Goal: Task Accomplishment & Management: Manage account settings

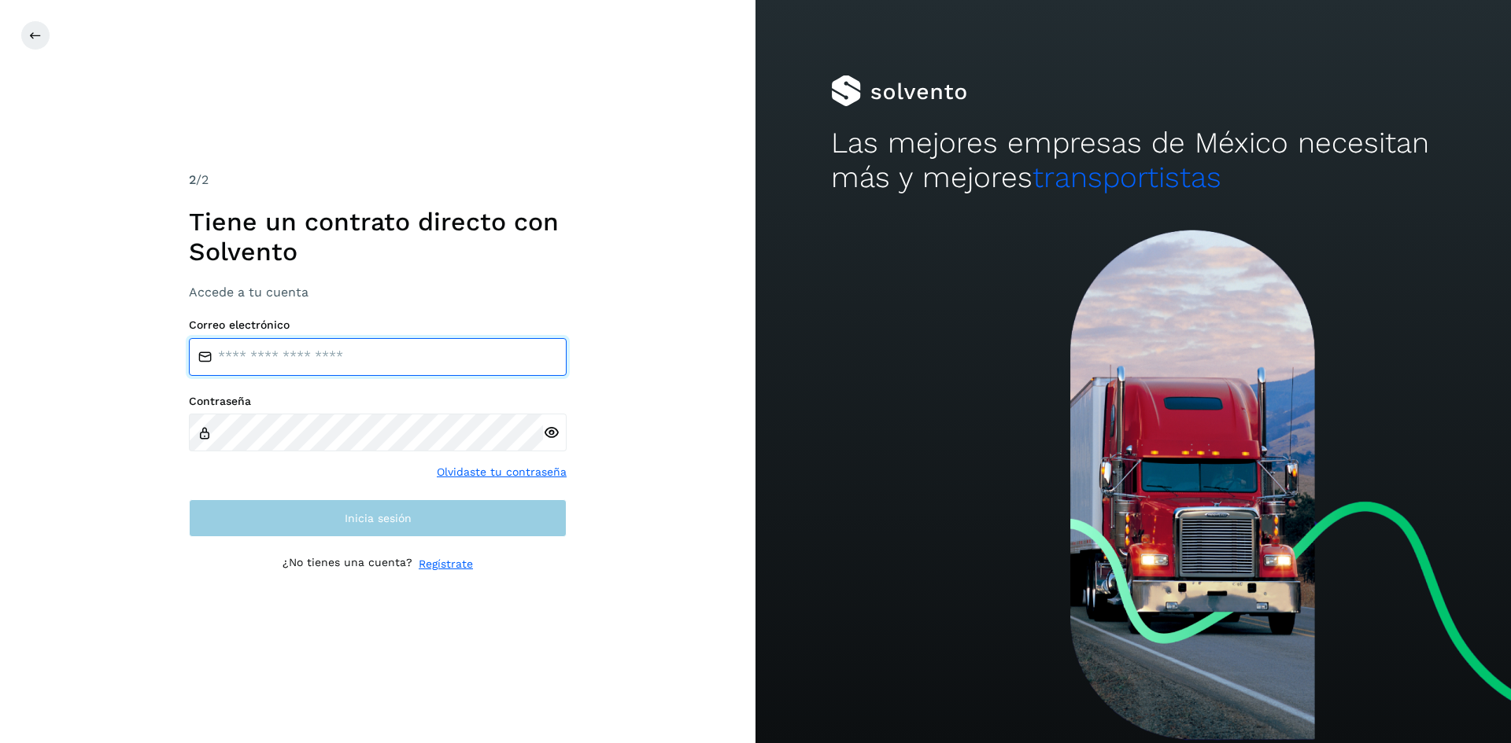
type input "**********"
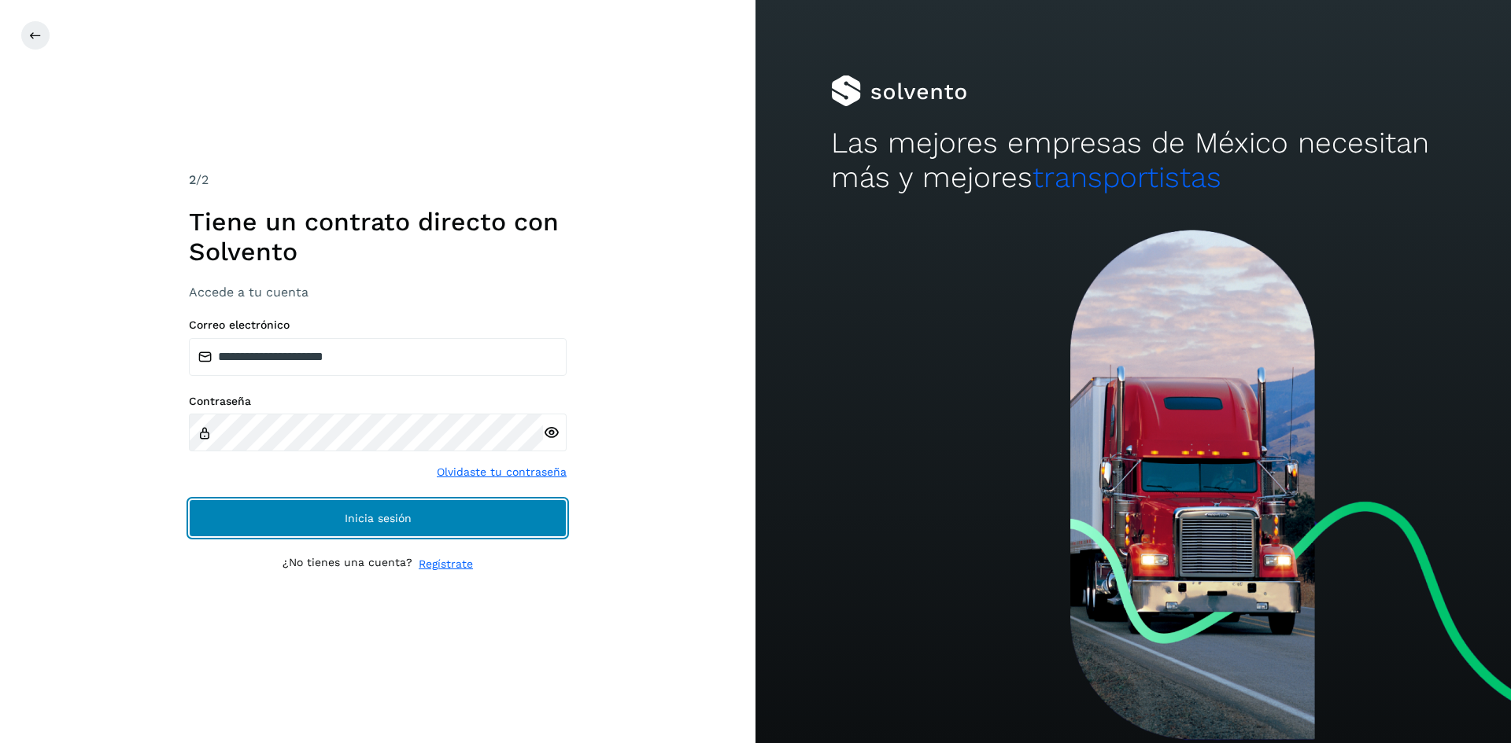
click at [388, 520] on span "Inicia sesión" at bounding box center [378, 518] width 67 height 11
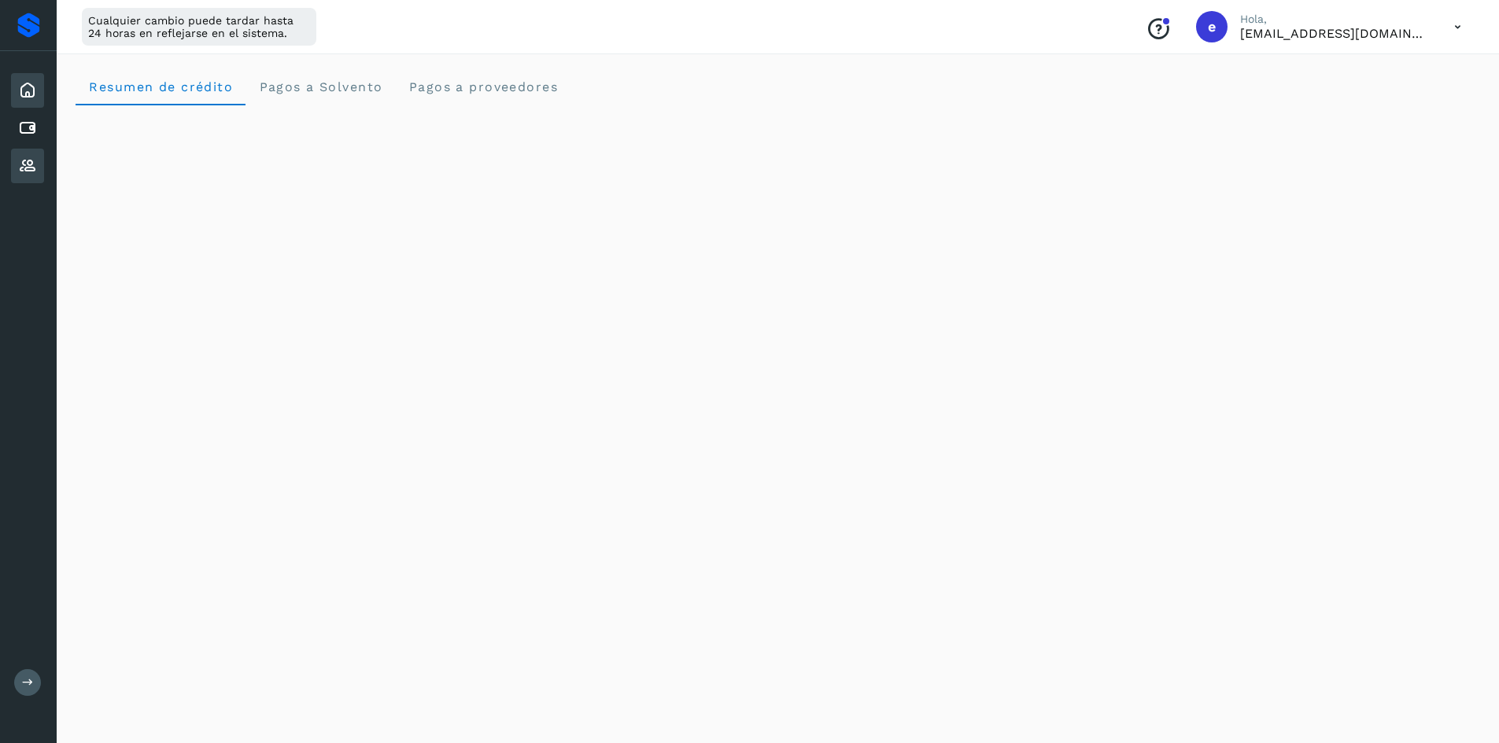
click at [32, 164] on icon at bounding box center [27, 166] width 19 height 19
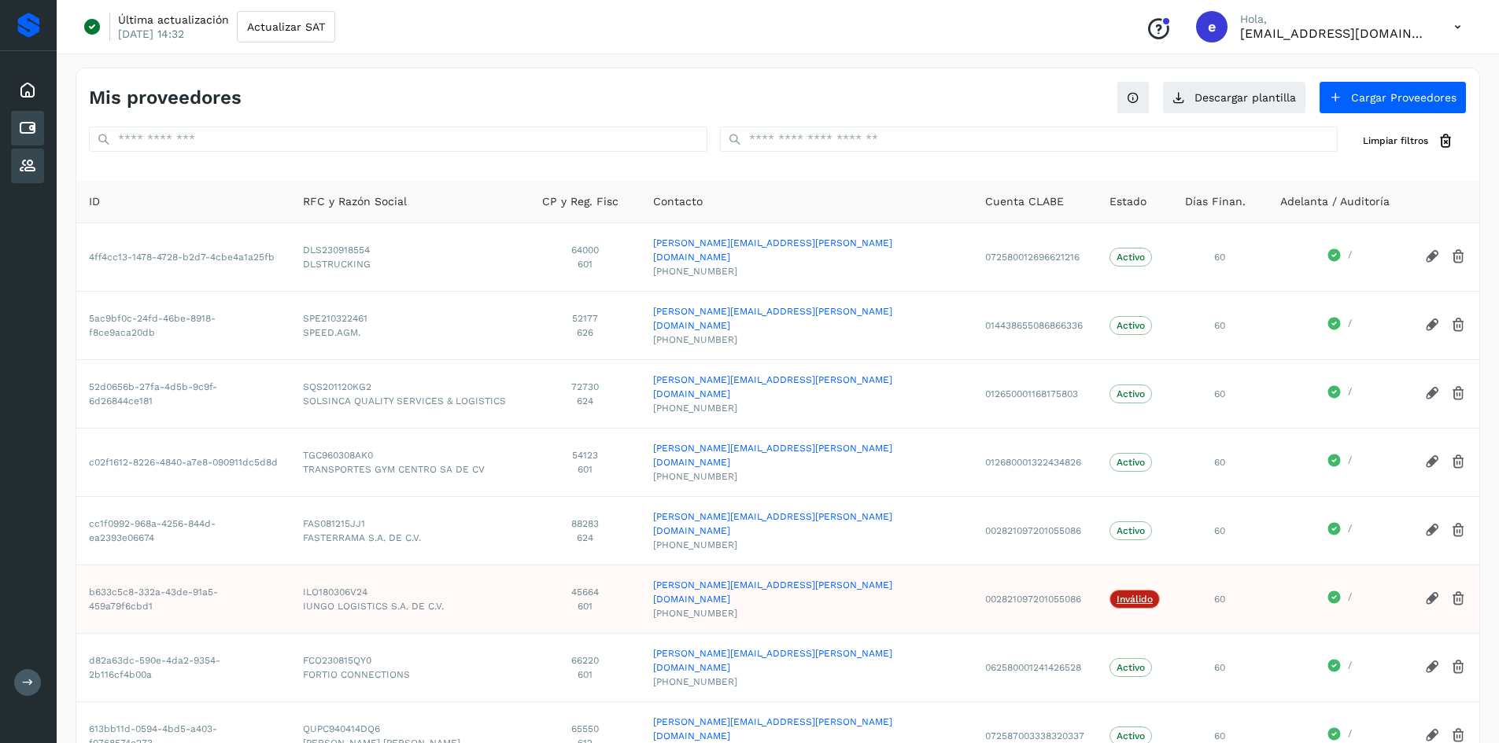
click at [28, 124] on icon at bounding box center [27, 128] width 19 height 19
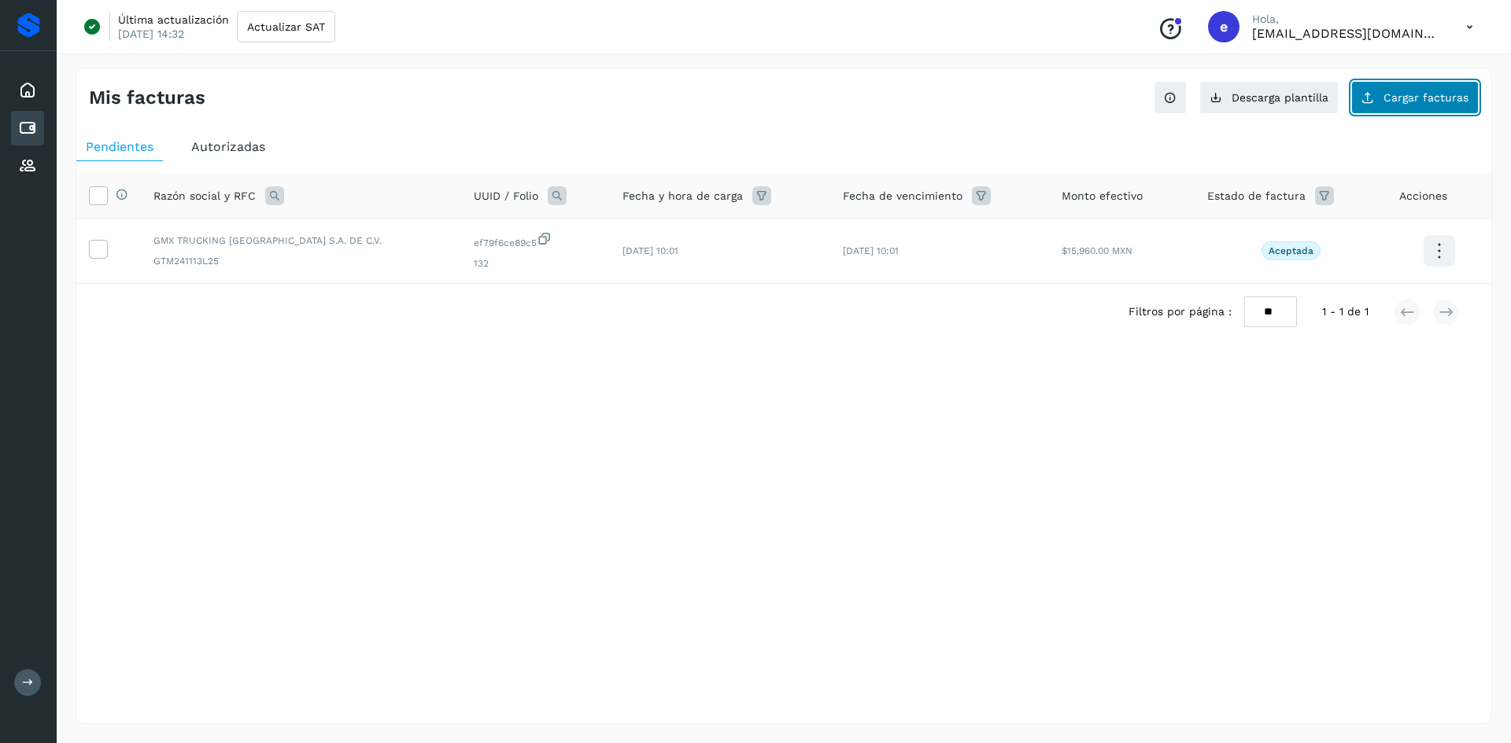
click at [1411, 105] on button "Cargar facturas" at bounding box center [1414, 97] width 127 height 33
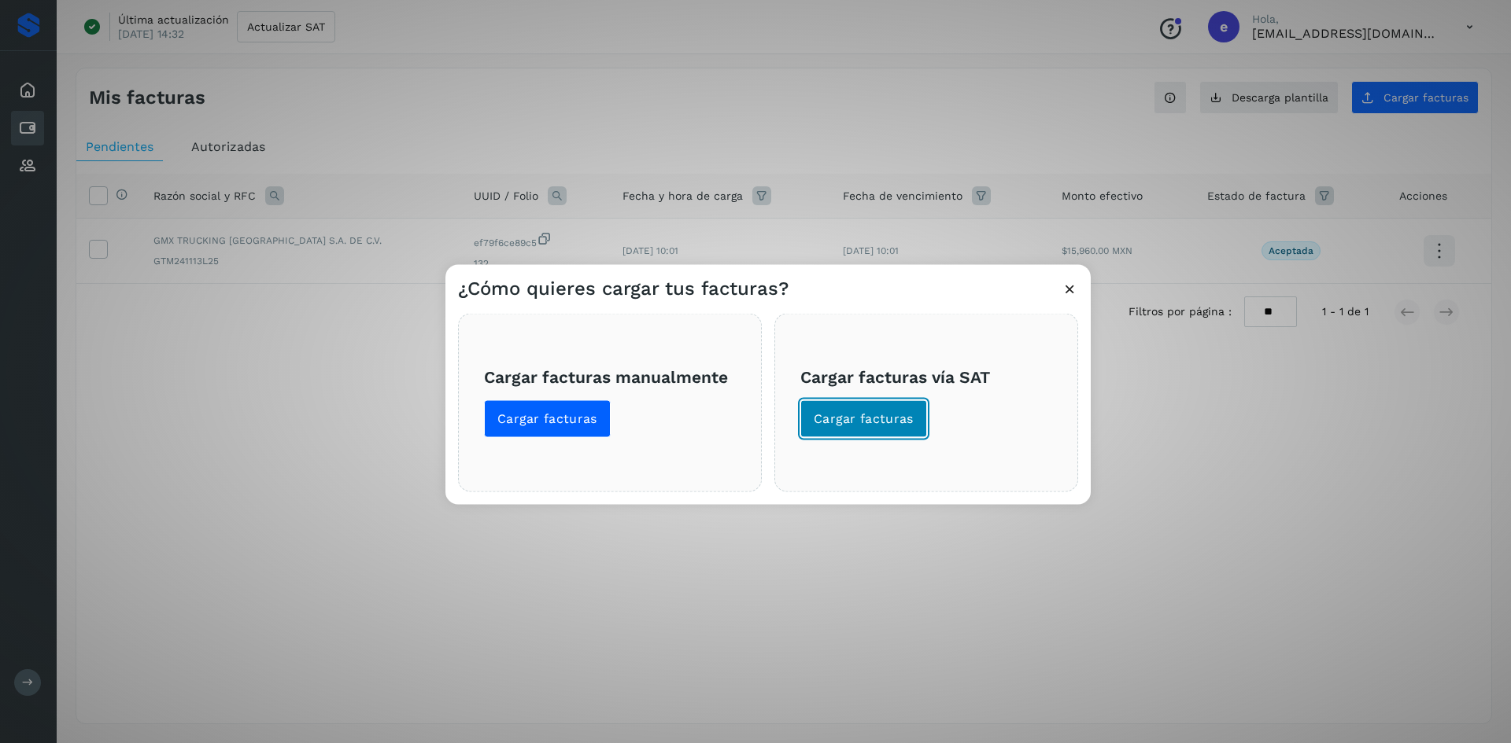
click at [866, 419] on span "Cargar facturas" at bounding box center [863, 418] width 100 height 17
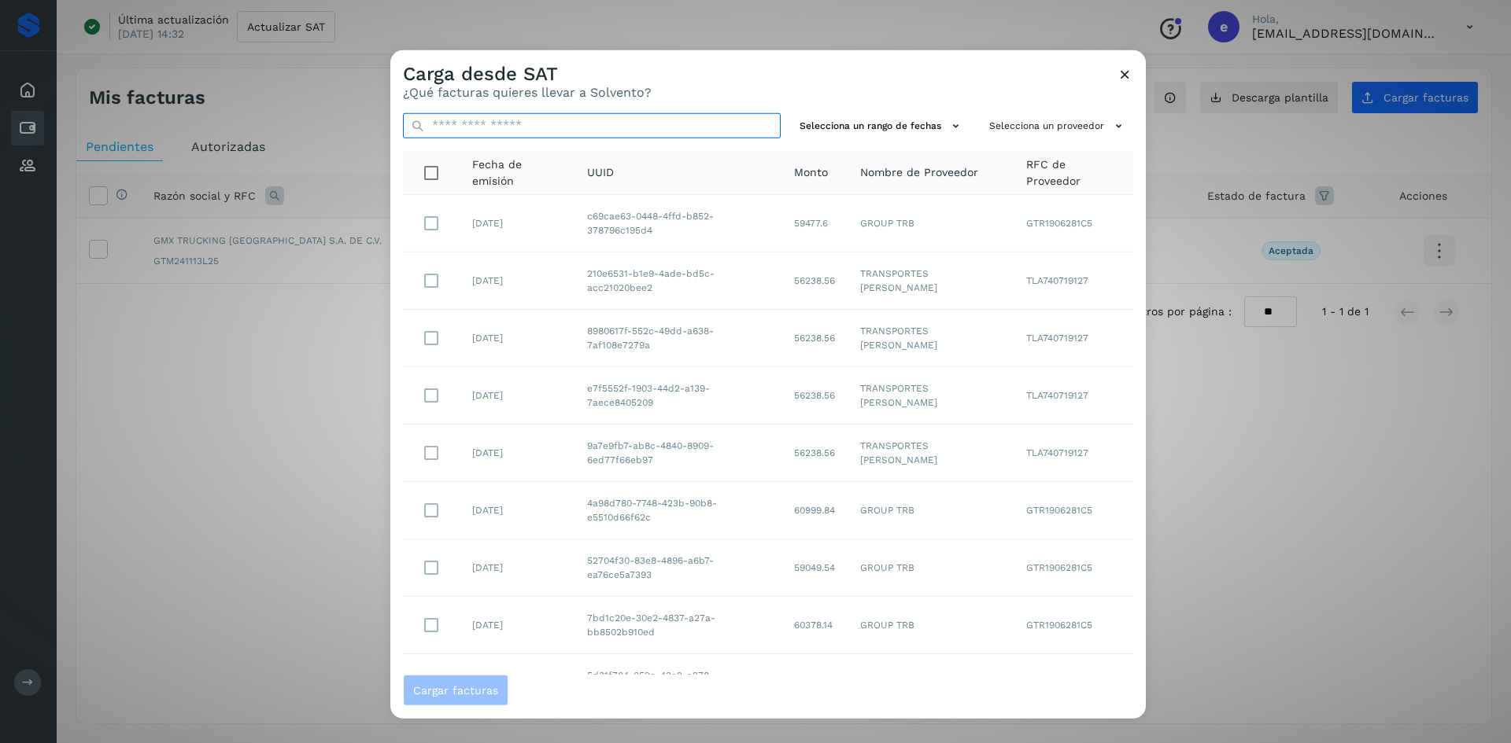
click at [677, 124] on input "text" at bounding box center [592, 125] width 378 height 25
paste input "**********"
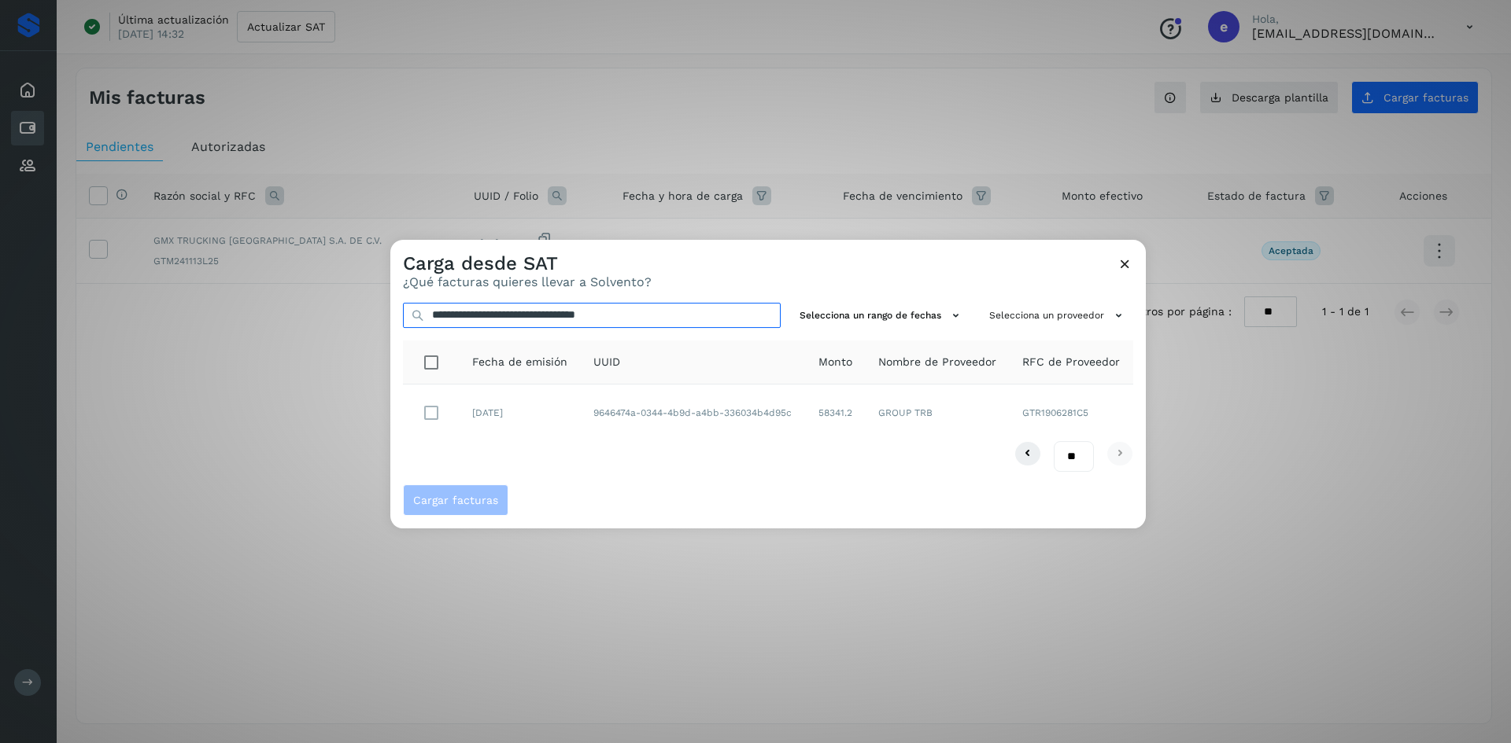
type input "**********"
click at [463, 505] on span "Cargar facturas" at bounding box center [455, 500] width 85 height 11
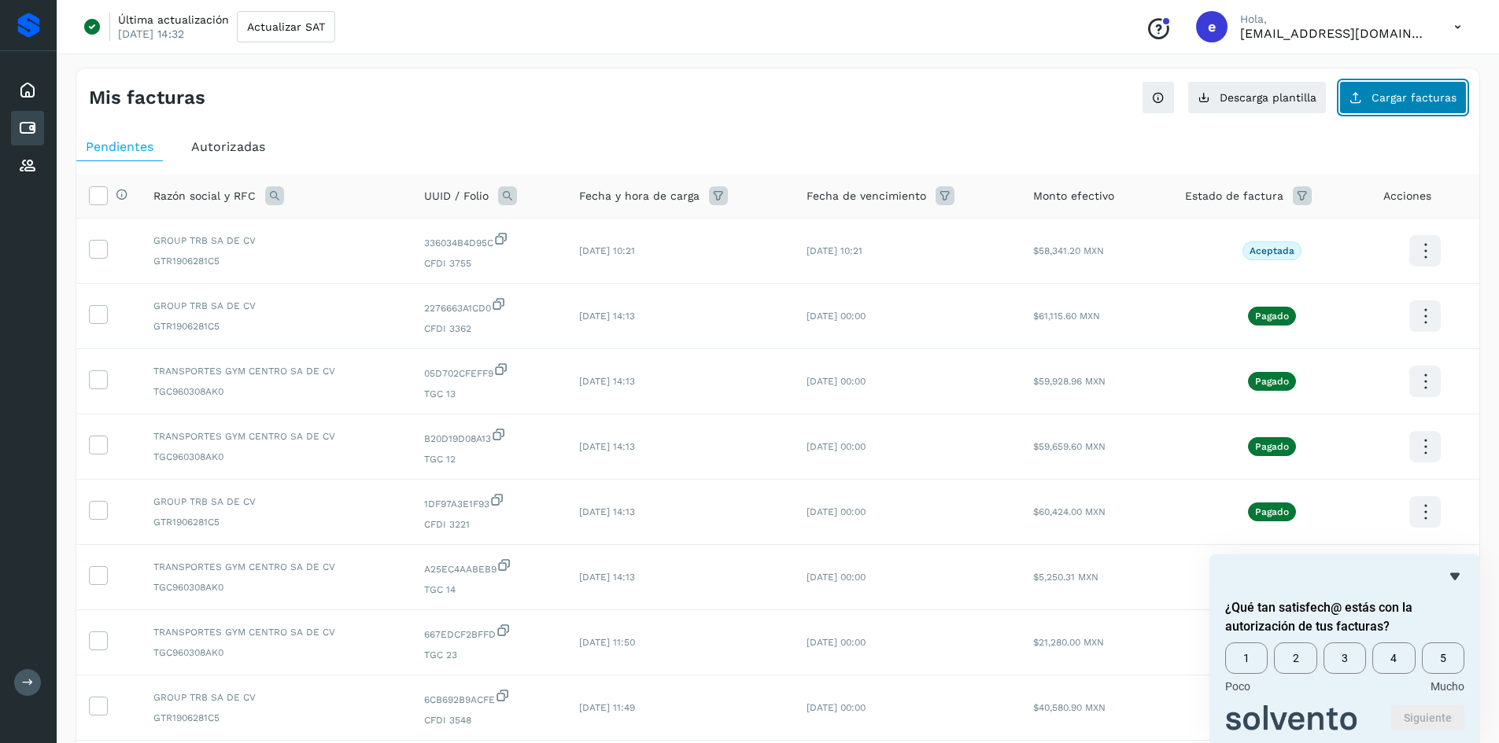
click at [1413, 104] on button "Cargar facturas" at bounding box center [1402, 97] width 127 height 33
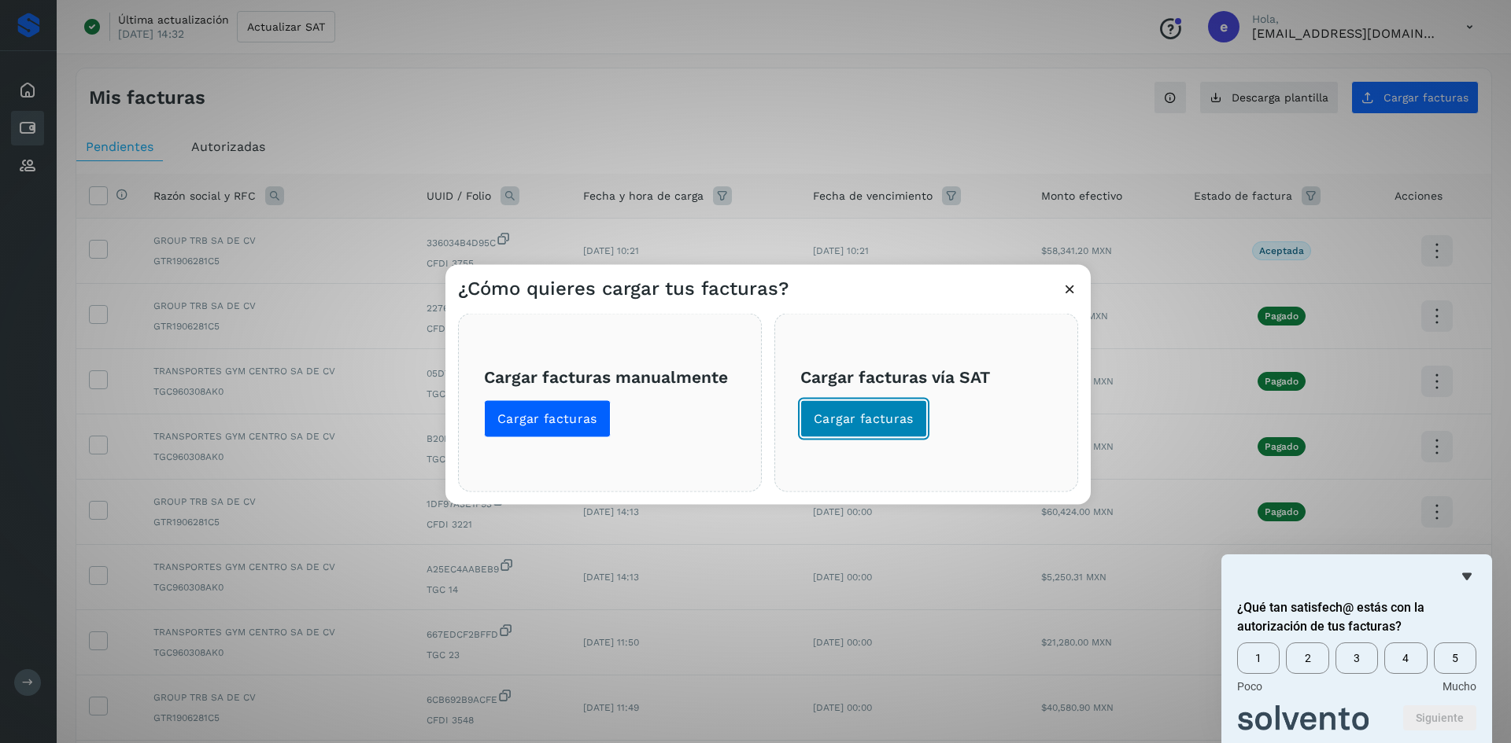
click at [847, 424] on span "Cargar facturas" at bounding box center [863, 418] width 100 height 17
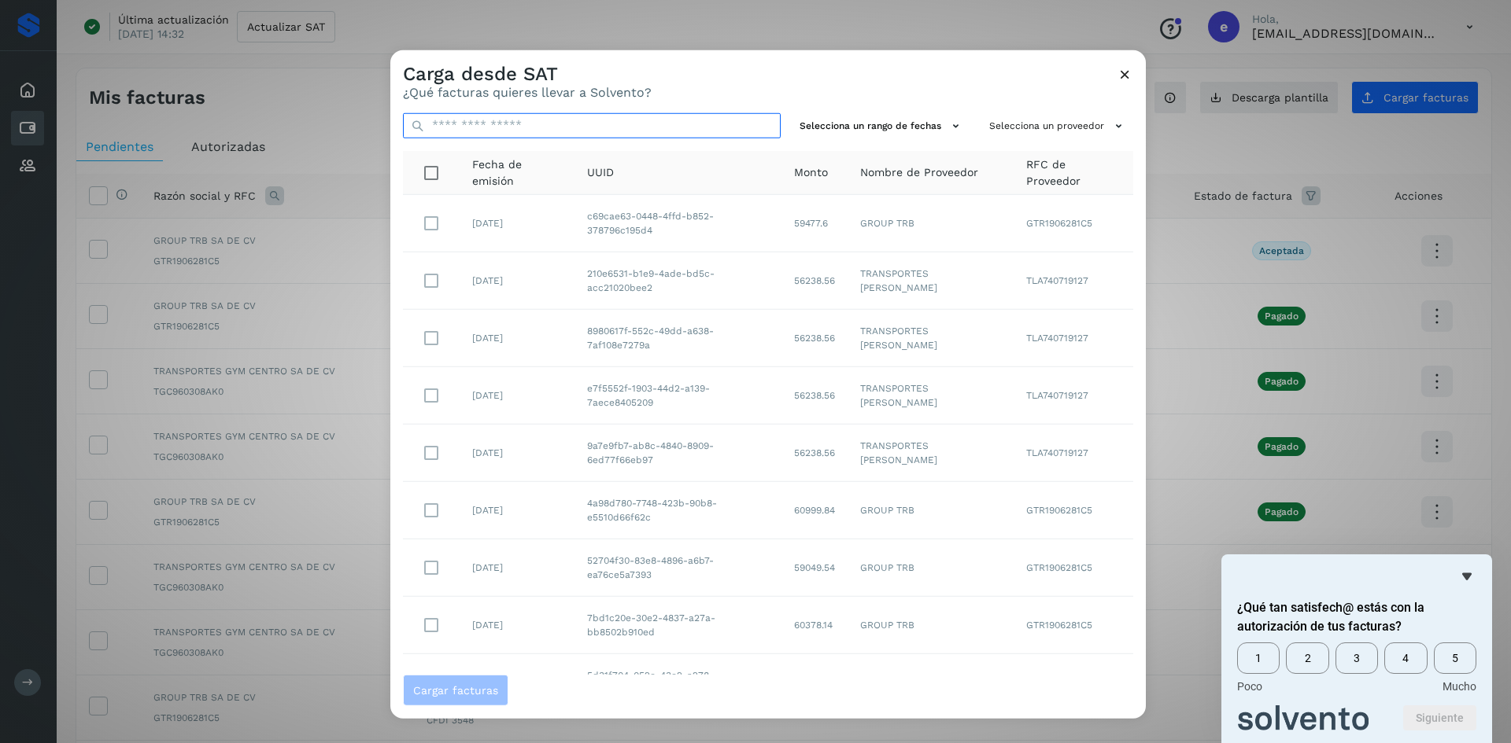
click at [559, 127] on input "text" at bounding box center [592, 125] width 378 height 25
paste input "**********"
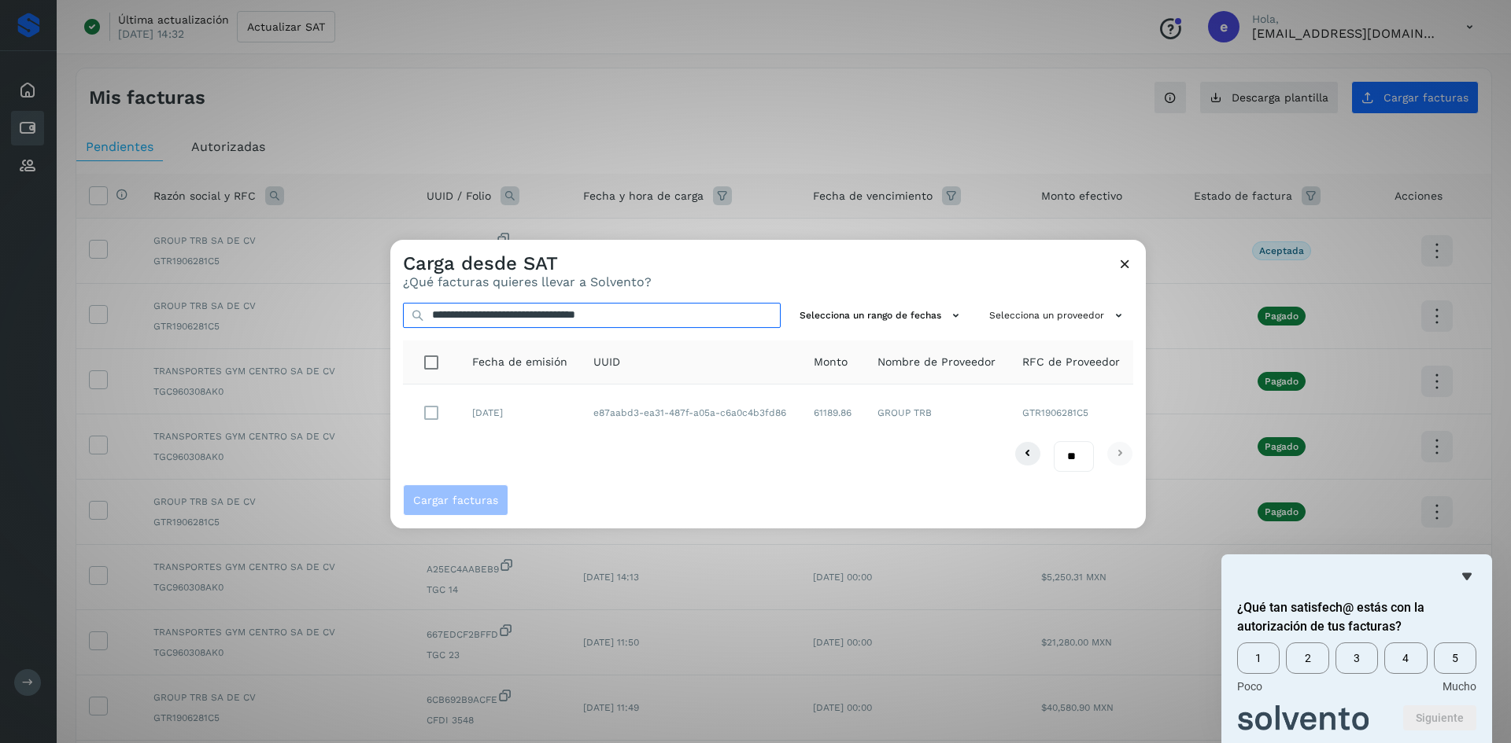
type input "**********"
click at [447, 500] on span "Cargar facturas" at bounding box center [455, 500] width 85 height 11
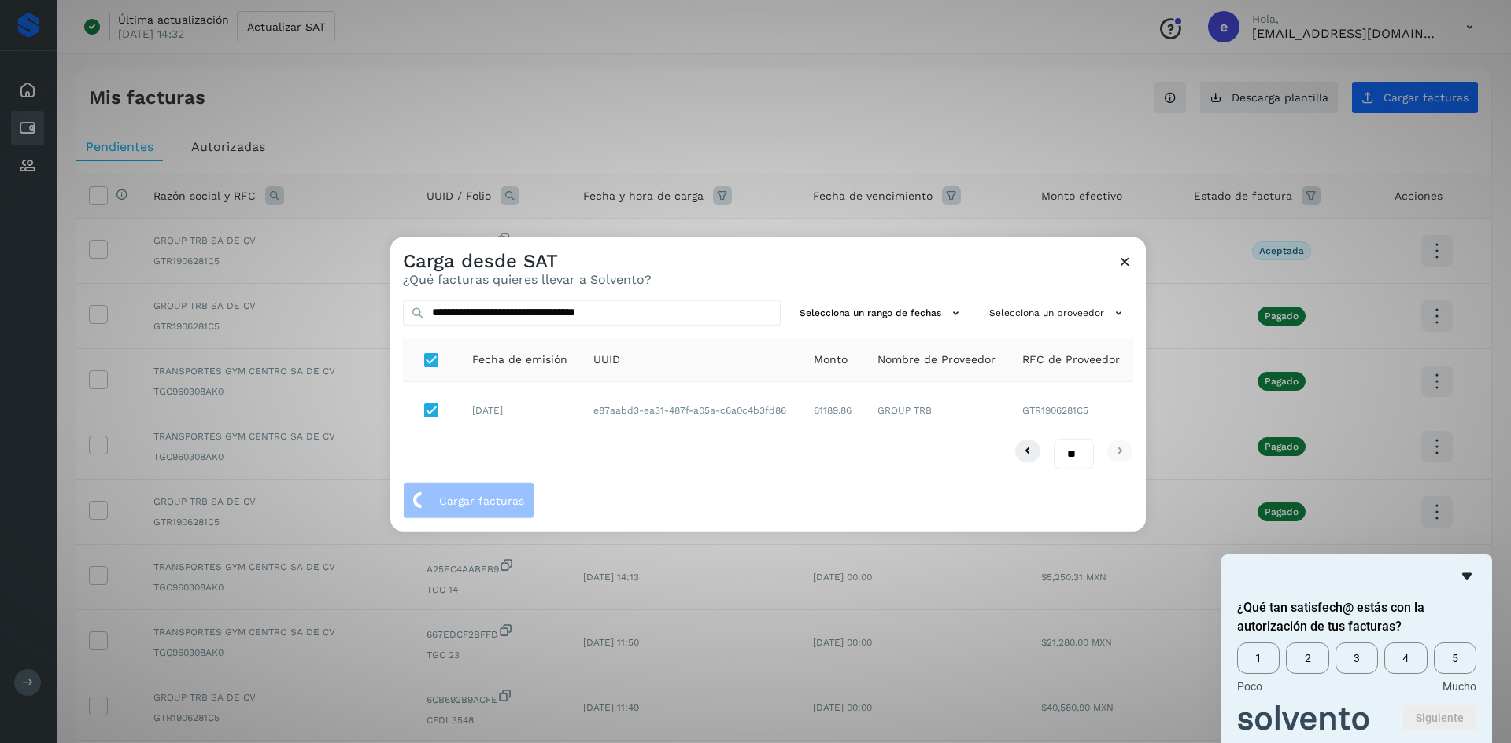
click at [1468, 574] on icon "Ocultar encuesta" at bounding box center [1466, 577] width 9 height 7
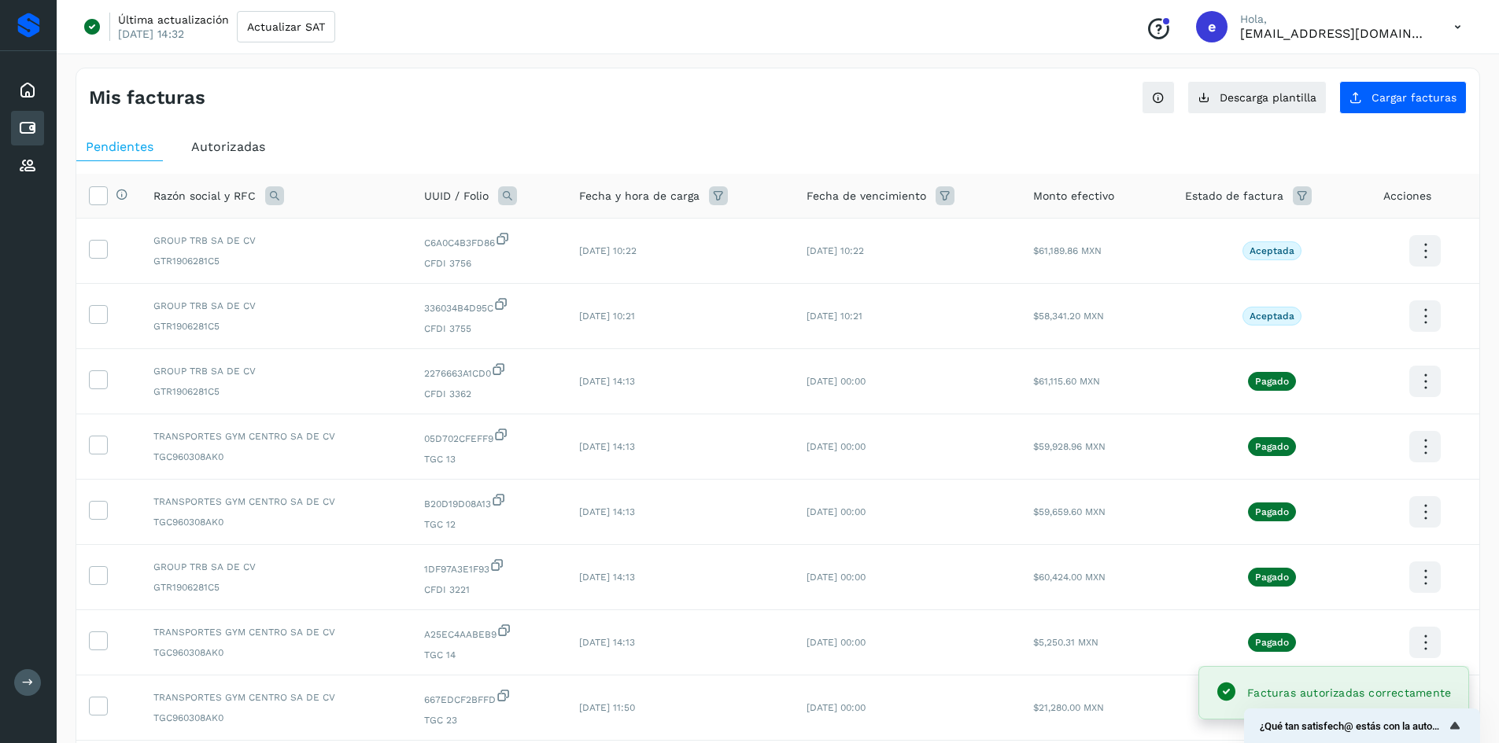
click at [777, 98] on div "Mis facturas" at bounding box center [433, 98] width 689 height 23
click at [964, 109] on div "Mis facturas Ver instrucciones para cargar Facturas Descarga plantilla Cargar f…" at bounding box center [777, 91] width 1403 height 46
click at [967, 127] on div "Pendientes Autorizadas Selecciona todas las facturas disponibles para autorizac…" at bounding box center [777, 556] width 1403 height 859
click at [1421, 253] on icon at bounding box center [1425, 251] width 37 height 37
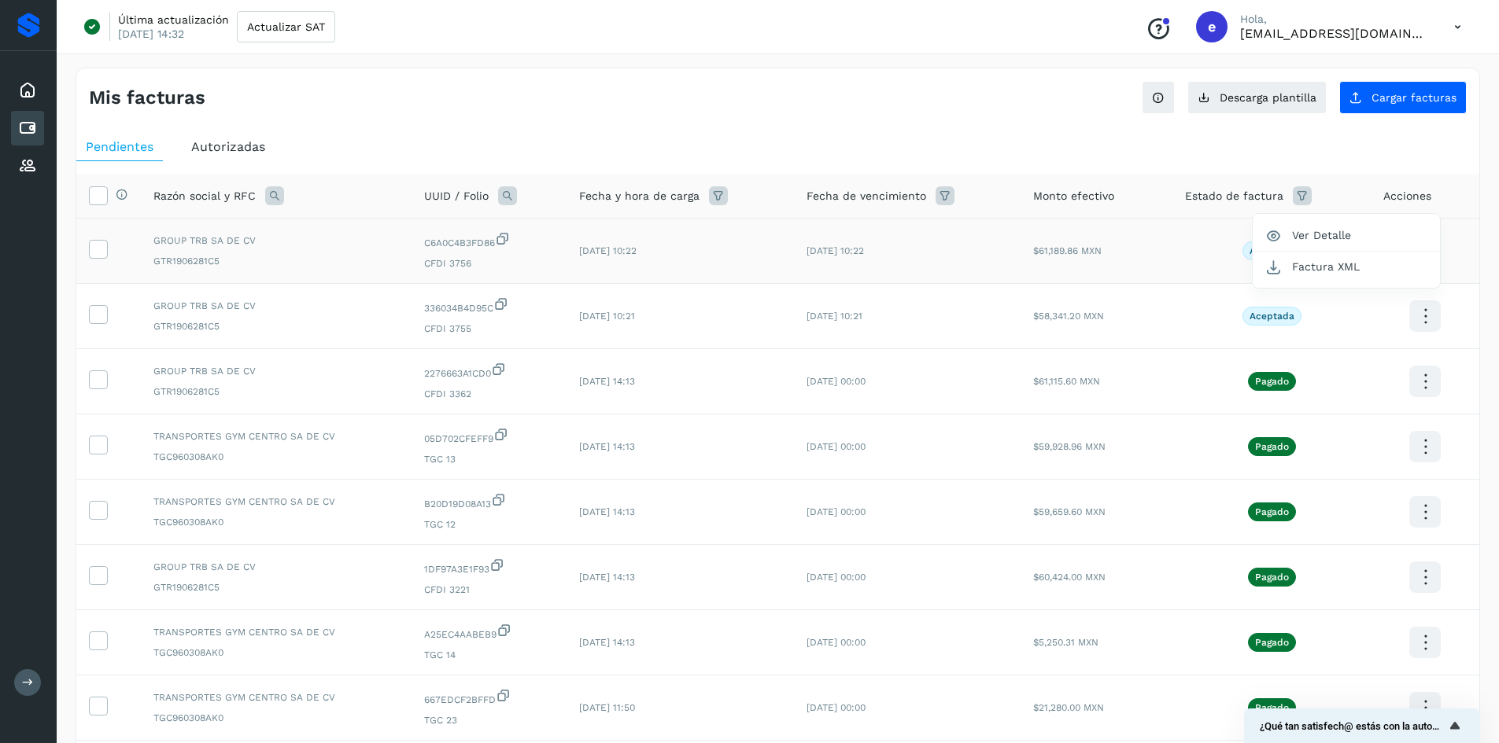
click at [101, 254] on div at bounding box center [749, 371] width 1499 height 743
click at [101, 256] on span at bounding box center [98, 252] width 17 height 11
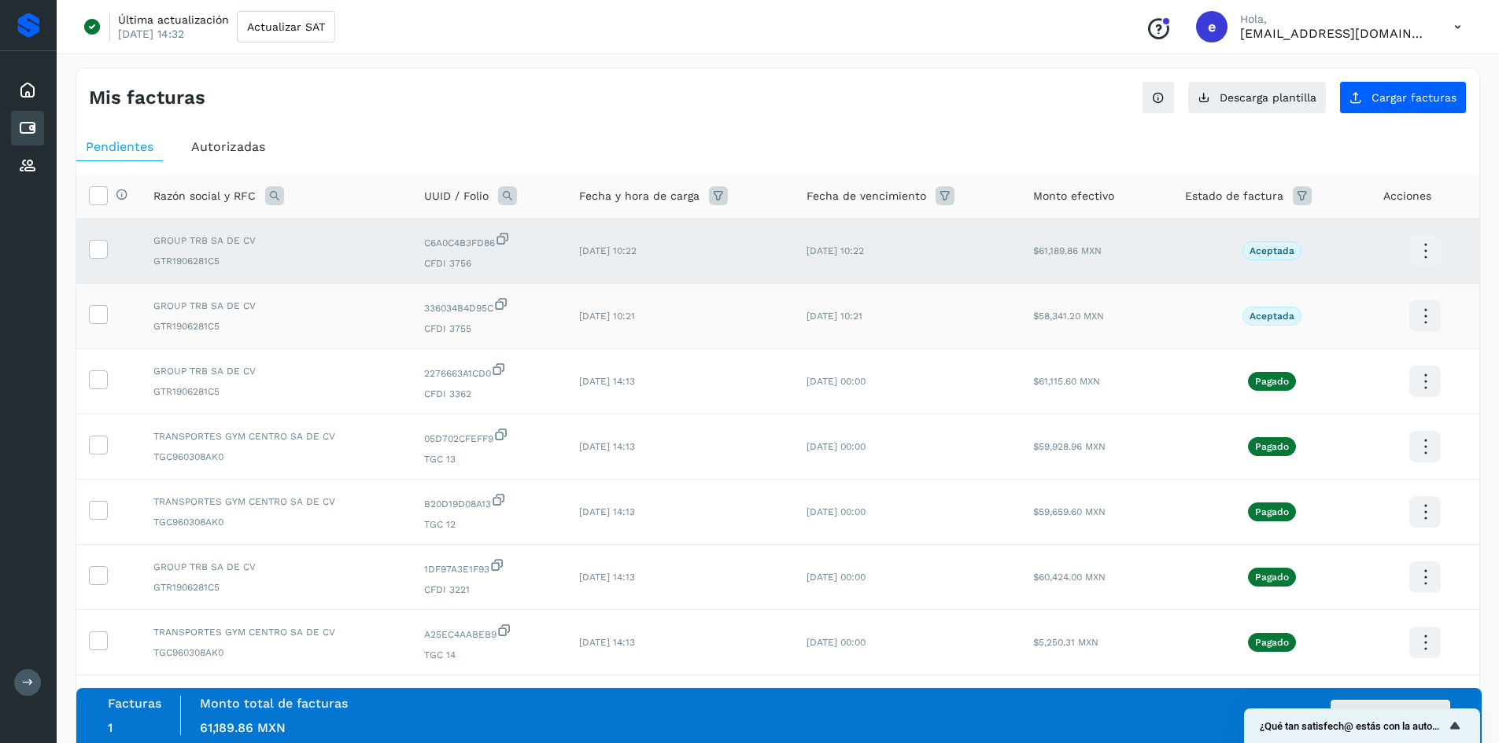
click at [101, 301] on td at bounding box center [108, 316] width 65 height 65
click at [95, 315] on icon at bounding box center [98, 313] width 17 height 17
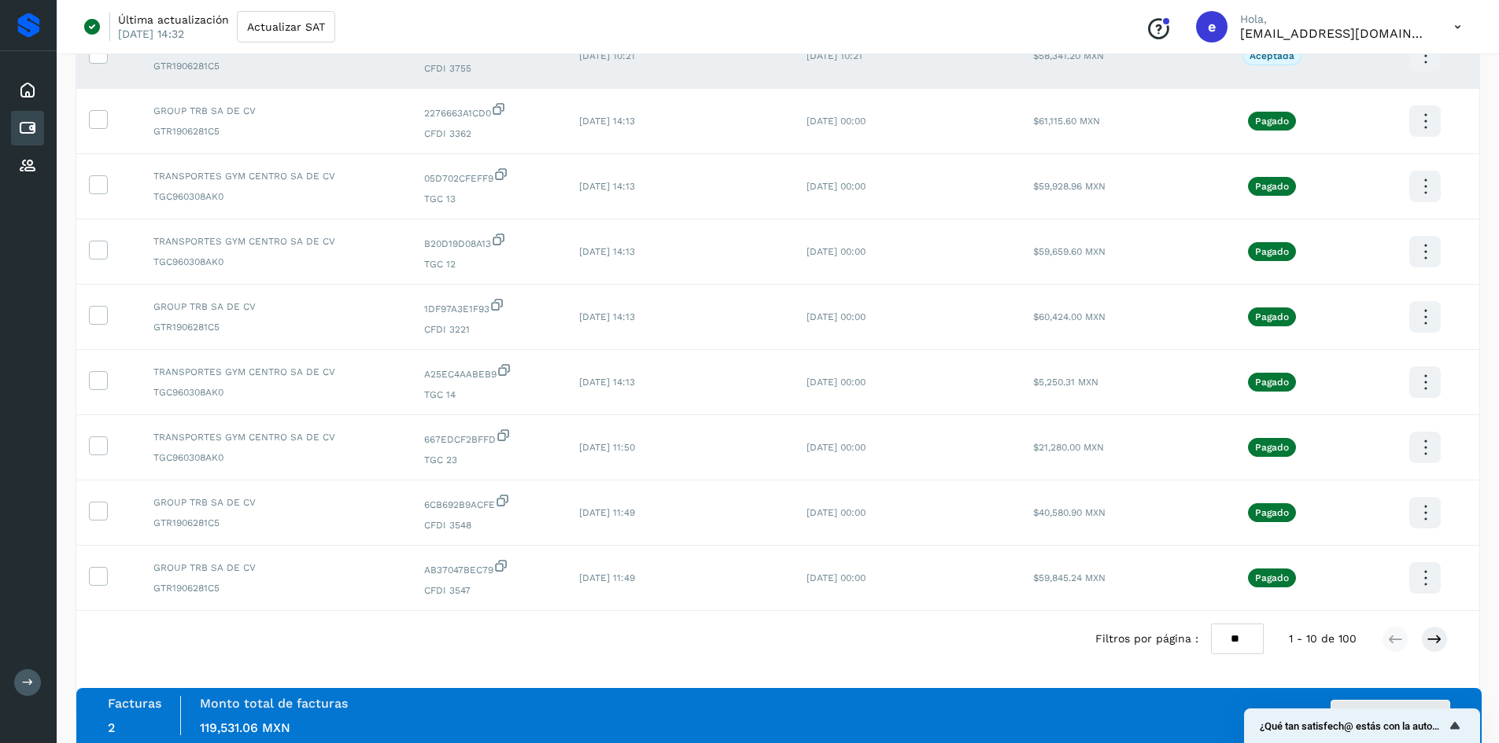
scroll to position [262, 0]
click at [1458, 729] on icon "Mostrar encuesta - ¿Qué tan satisfech@ estás con la autorización de tus factura…" at bounding box center [1454, 725] width 9 height 7
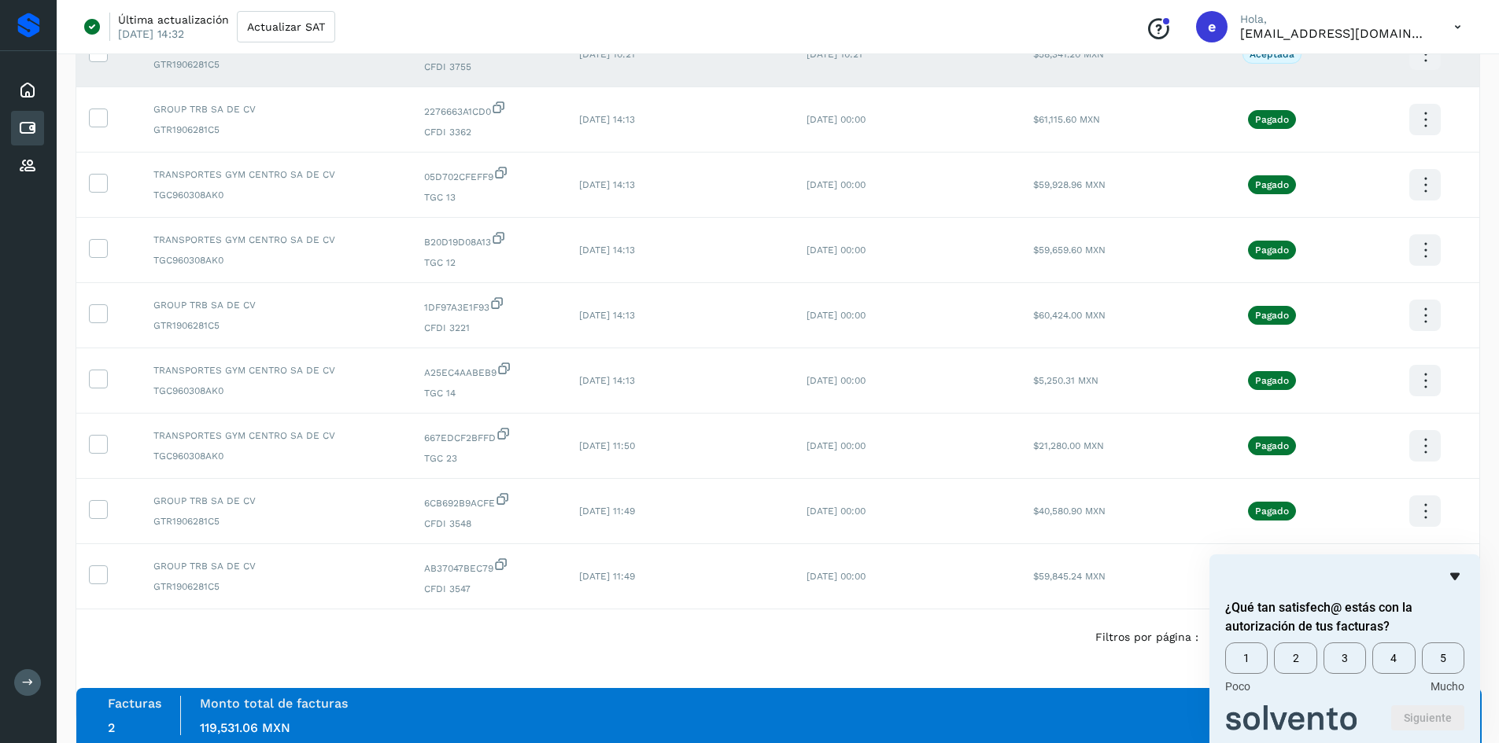
click at [1459, 572] on icon "Ocultar encuesta" at bounding box center [1454, 576] width 19 height 19
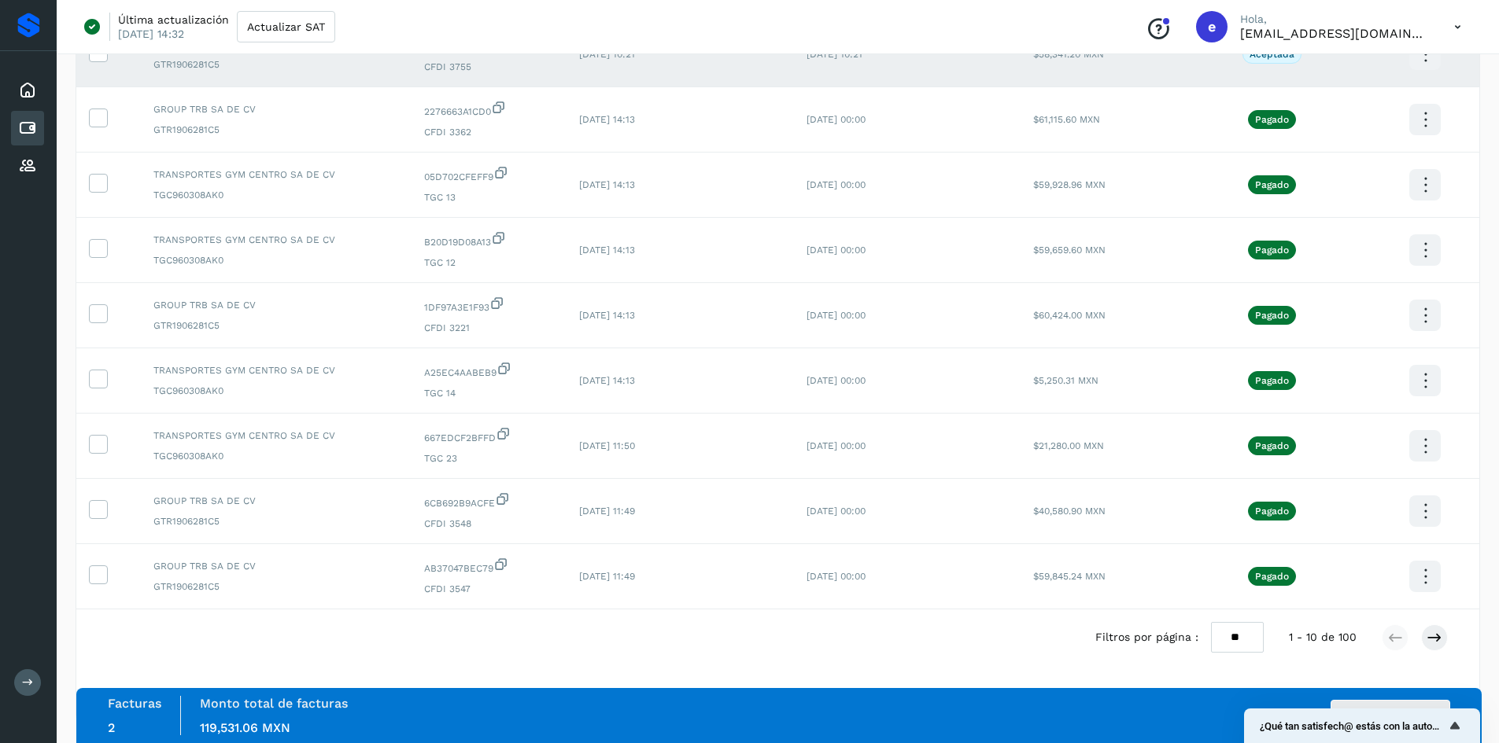
drag, startPoint x: 1389, startPoint y: 725, endPoint x: 1102, endPoint y: 724, distance: 287.2
click at [1075, 731] on body "Inicio Cuentas por pagar Proveedores Salir Última actualización [DATE] 14:32 Ac…" at bounding box center [749, 240] width 1499 height 1005
click at [1349, 703] on button "Autorizar facturas" at bounding box center [1390, 715] width 120 height 31
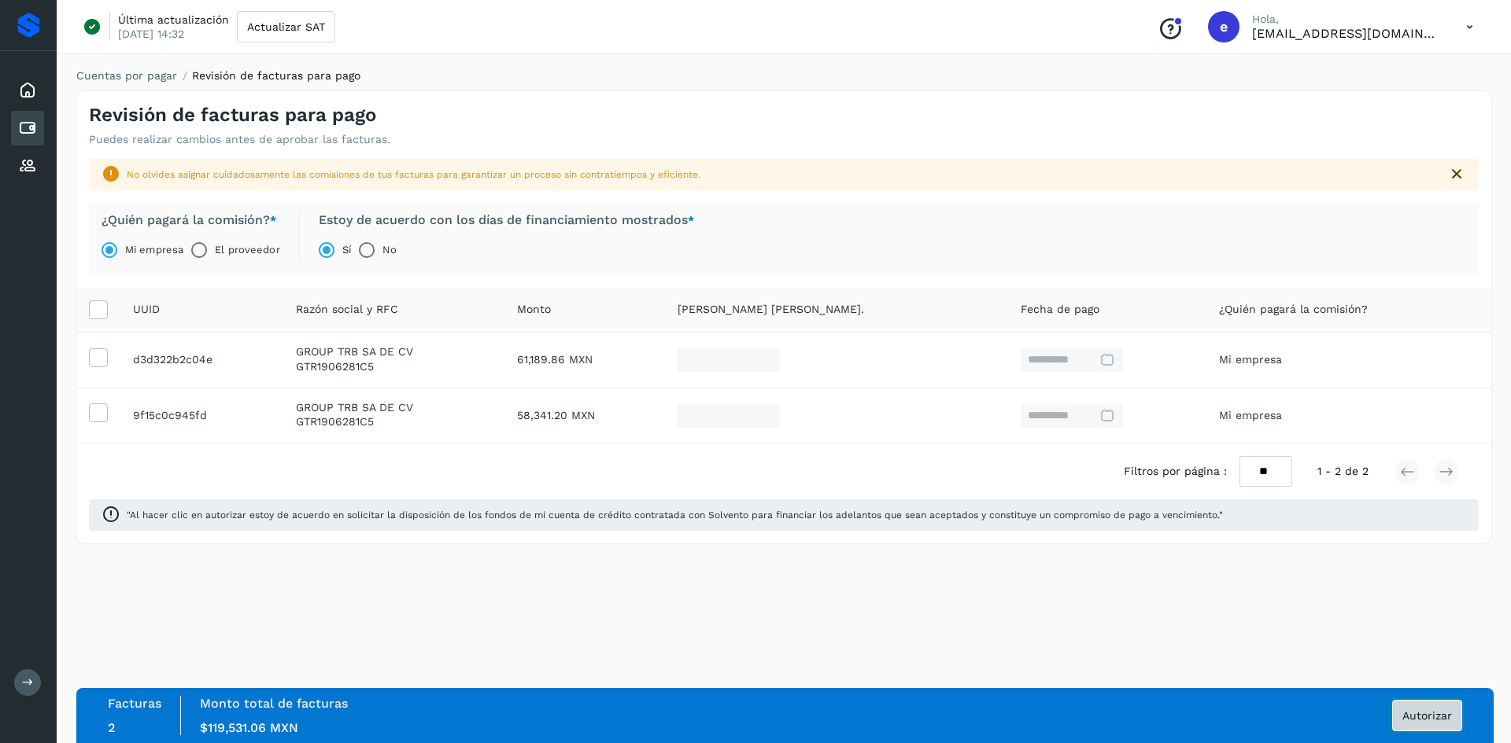
click at [1421, 714] on span "Autorizar" at bounding box center [1427, 715] width 50 height 11
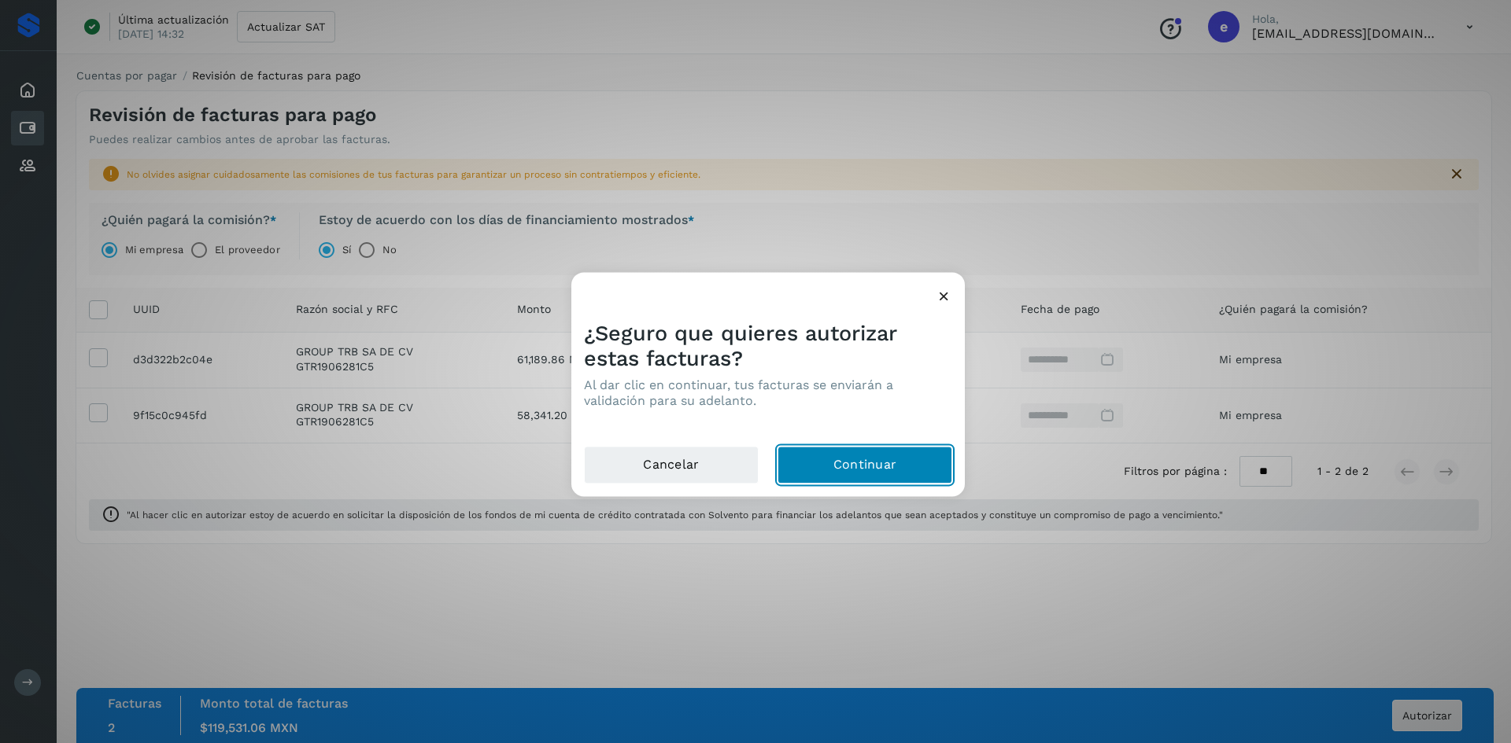
click at [868, 468] on button "Continuar" at bounding box center [864, 465] width 175 height 38
